Goal: Task Accomplishment & Management: Use online tool/utility

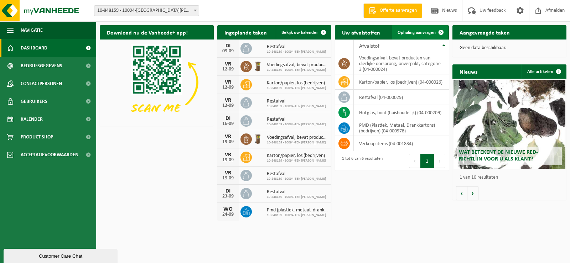
click at [421, 31] on span "Ophaling aanvragen" at bounding box center [416, 32] width 38 height 5
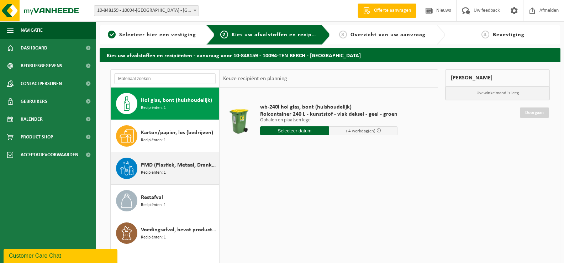
click at [160, 168] on span "PMD (Plastiek, Metaal, Drankkartons) (bedrijven)" at bounding box center [179, 165] width 76 height 9
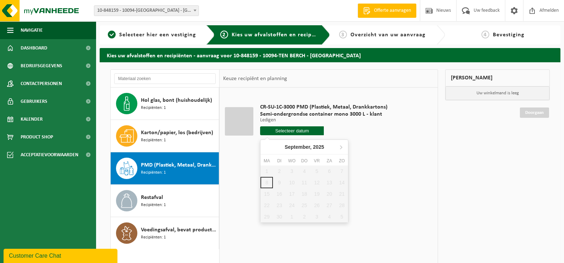
click at [292, 134] on input "text" at bounding box center [292, 130] width 64 height 9
click at [341, 146] on icon at bounding box center [341, 148] width 2 height 4
click at [265, 146] on icon at bounding box center [267, 146] width 11 height 11
